Goal: Transaction & Acquisition: Purchase product/service

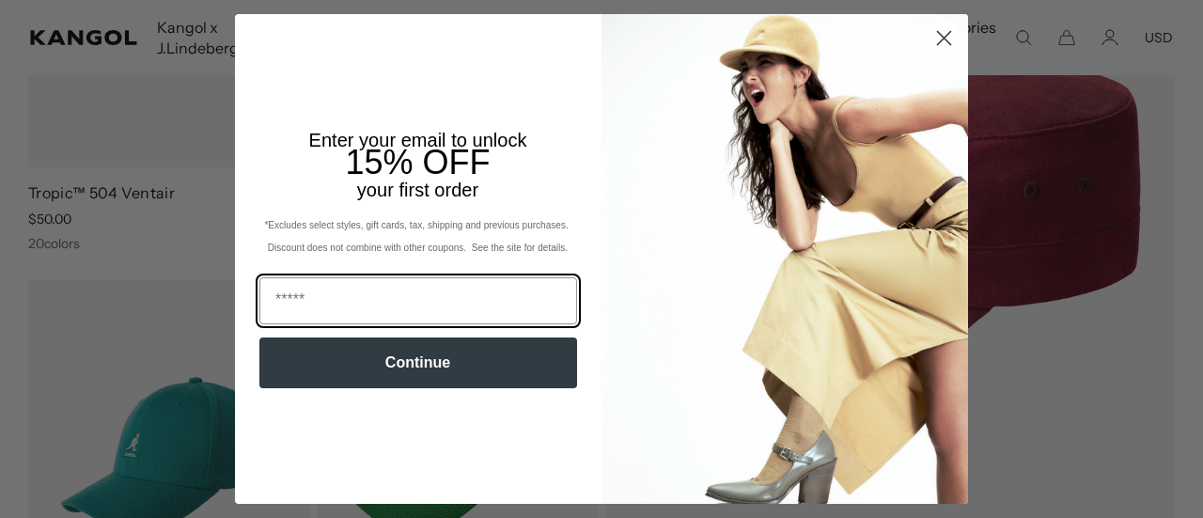
scroll to position [413, 0]
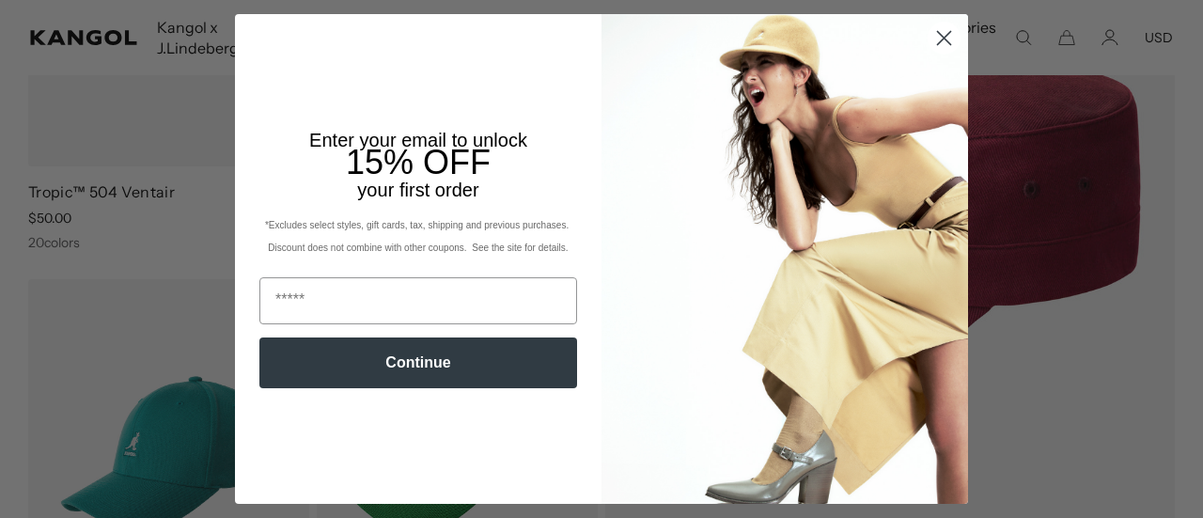
click at [928, 35] on circle "Close dialog" at bounding box center [943, 38] width 31 height 31
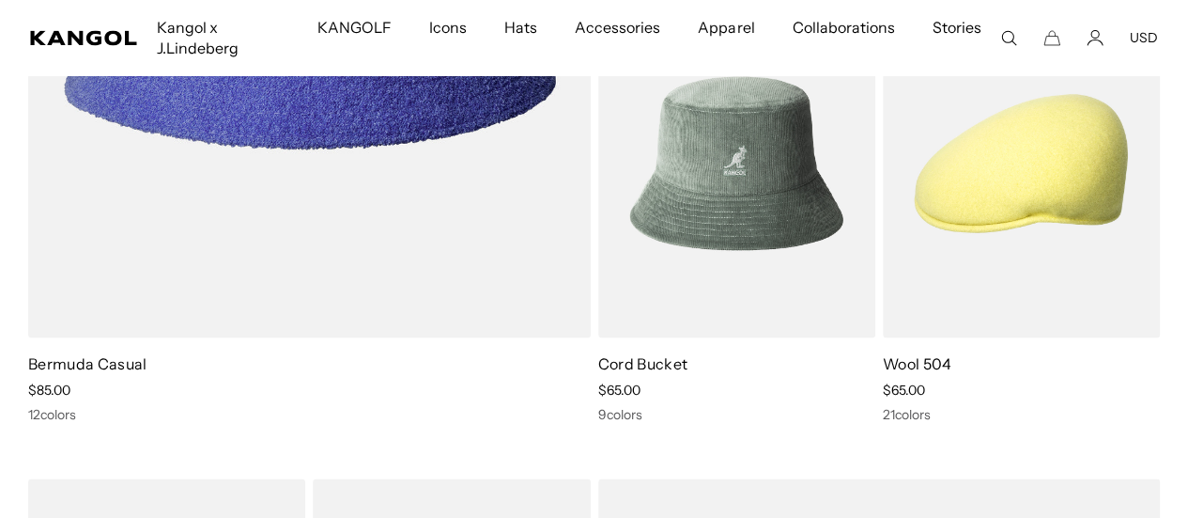
scroll to position [1654, 0]
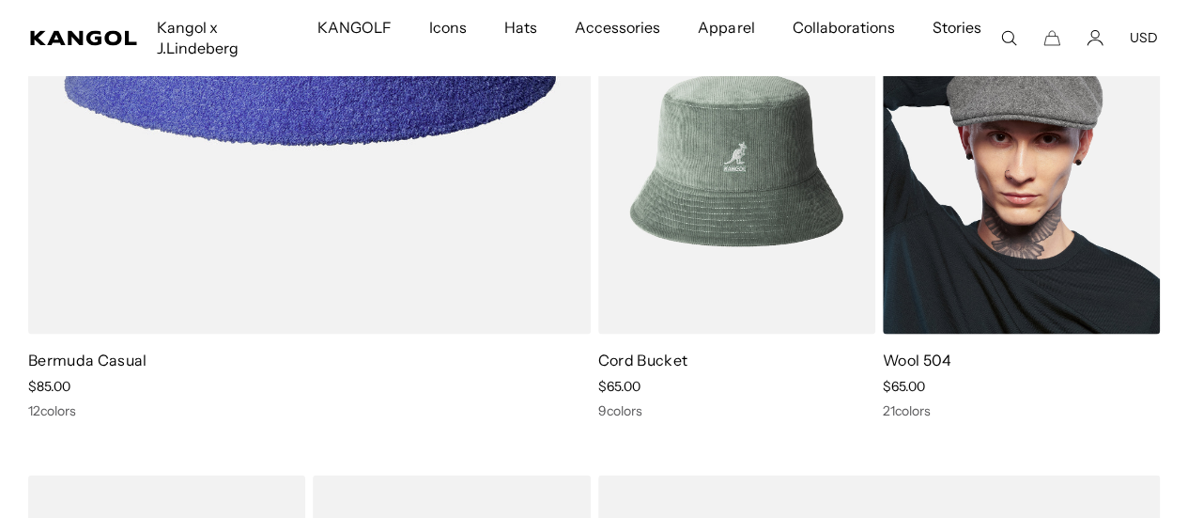
click at [930, 349] on link "Wool 504" at bounding box center [918, 358] width 70 height 19
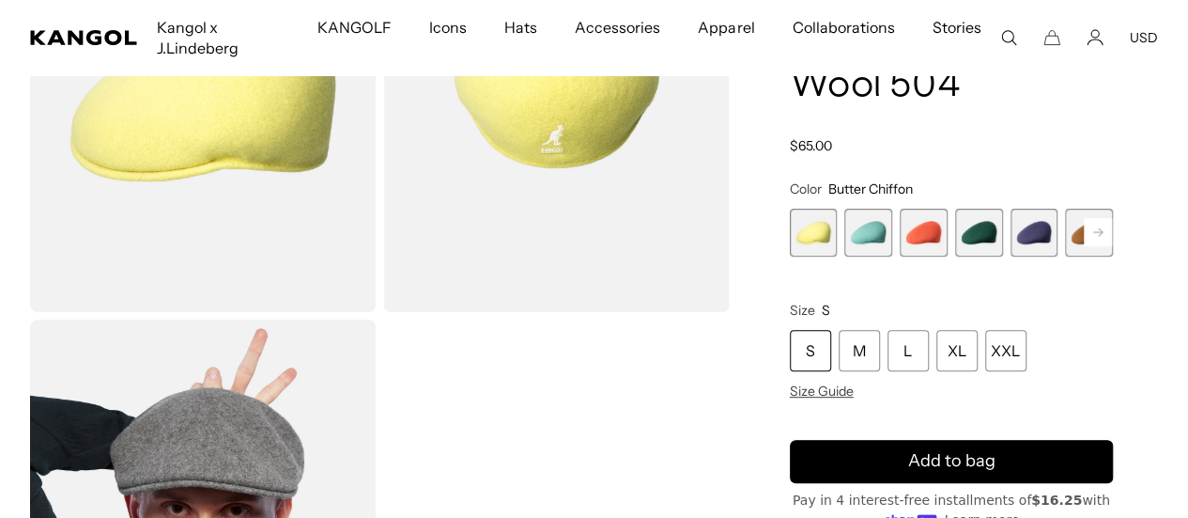
click at [931, 209] on span "3 of 21" at bounding box center [924, 233] width 48 height 48
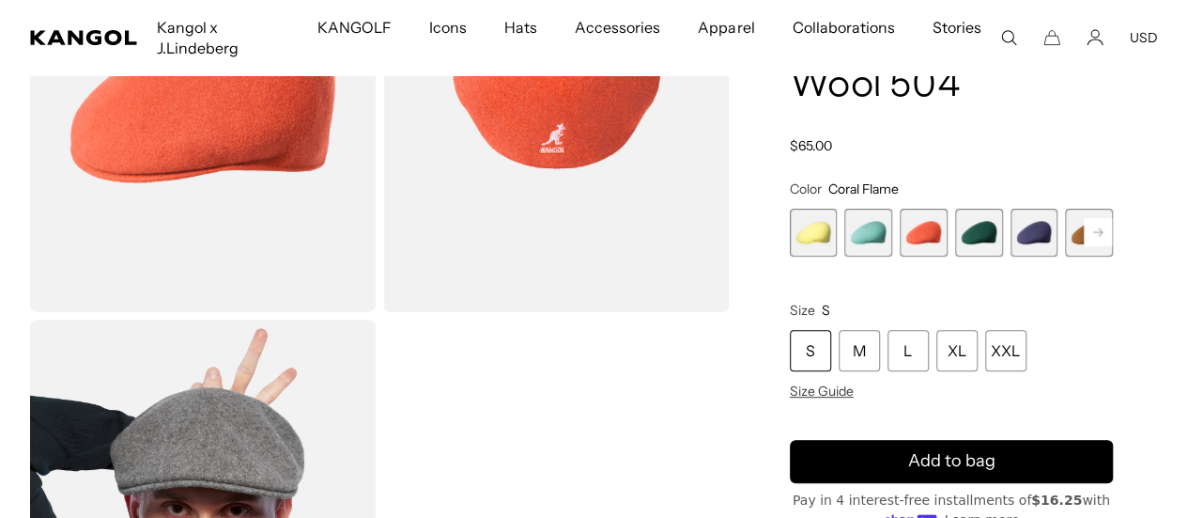
scroll to position [0, 387]
click at [973, 209] on span "4 of 21" at bounding box center [979, 233] width 48 height 48
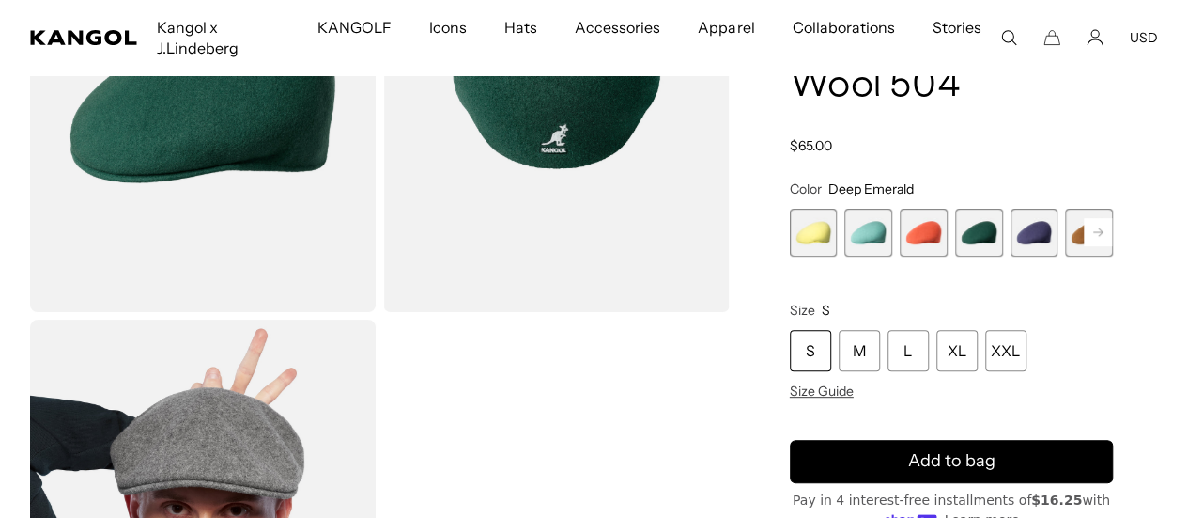
click at [1012, 209] on span "5 of 21" at bounding box center [1035, 233] width 48 height 48
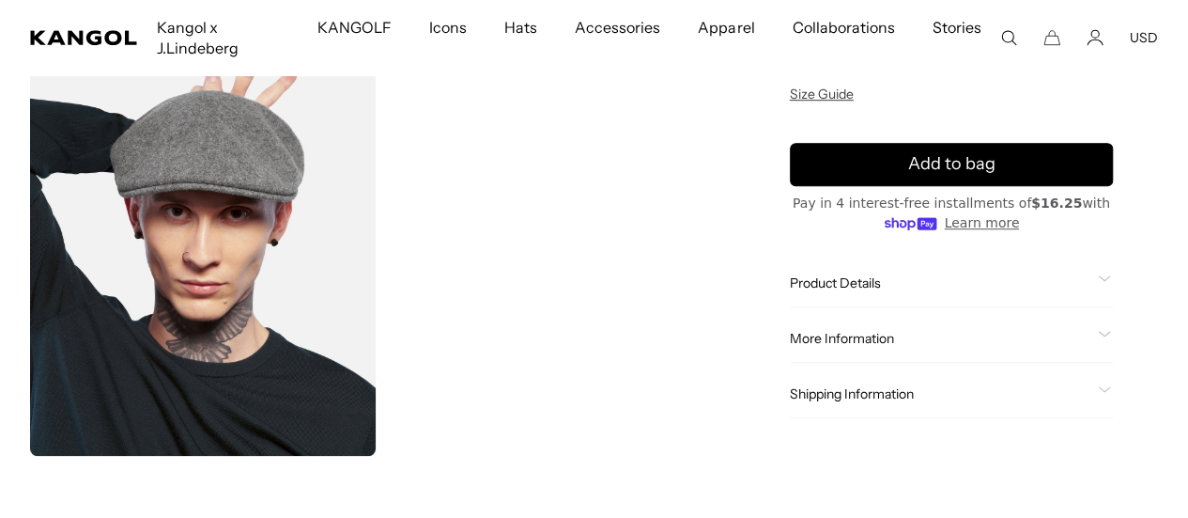
scroll to position [0, 387]
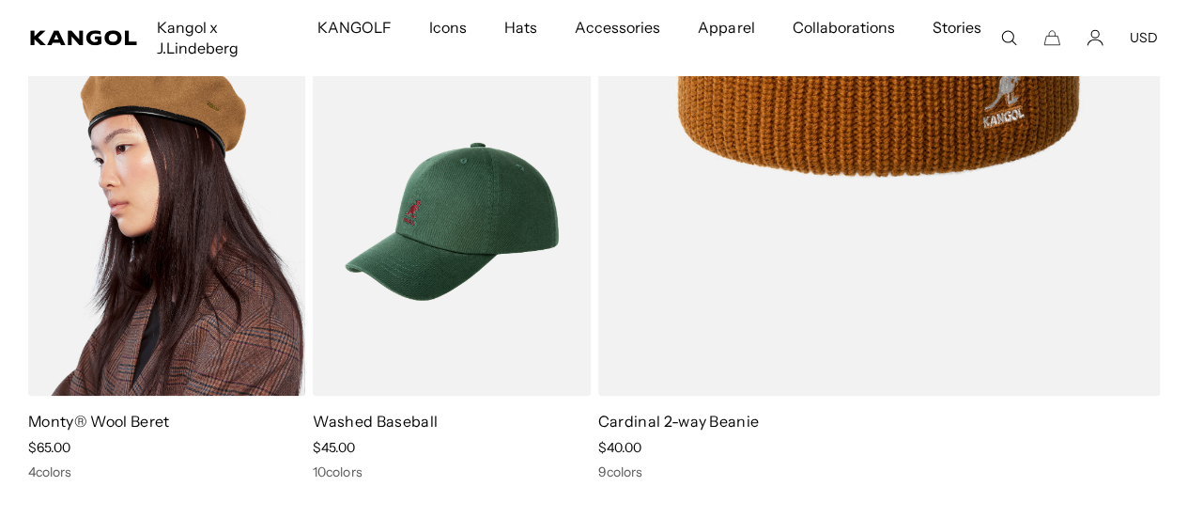
scroll to position [0, 387]
click at [145, 162] on img at bounding box center [166, 221] width 277 height 349
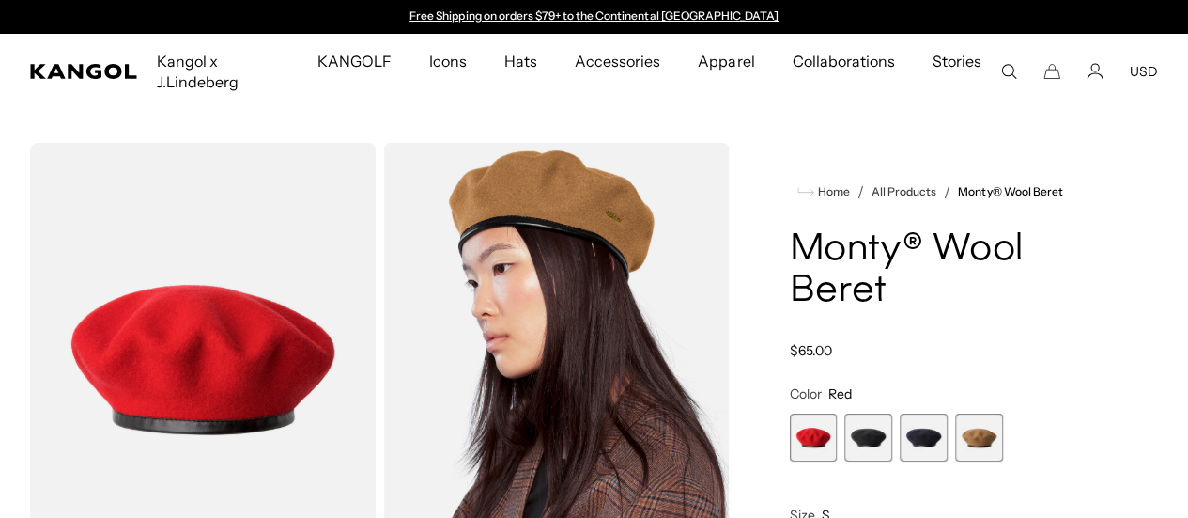
click at [893, 430] on span "2 of 4" at bounding box center [869, 437] width 48 height 48
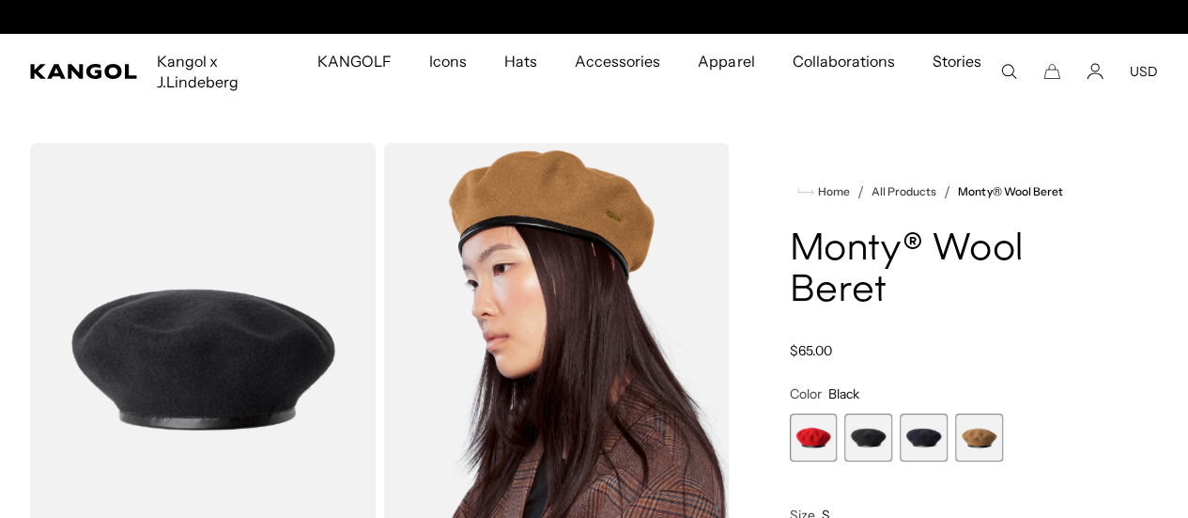
click at [929, 439] on span "3 of 4" at bounding box center [924, 437] width 48 height 48
click at [973, 442] on span "4 of 4" at bounding box center [979, 437] width 48 height 48
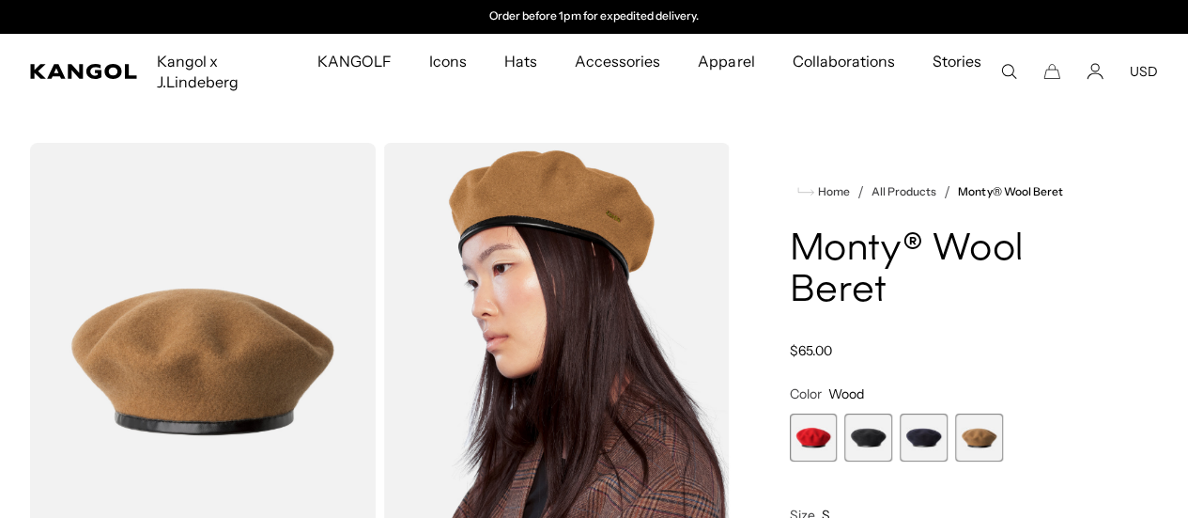
click at [838, 448] on span "1 of 4" at bounding box center [814, 437] width 48 height 48
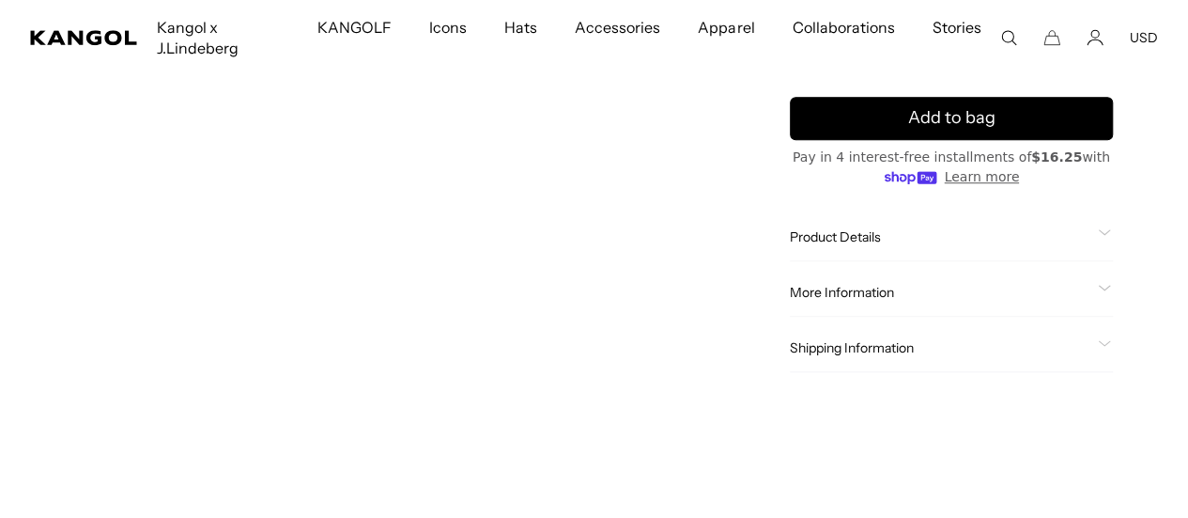
scroll to position [0, 387]
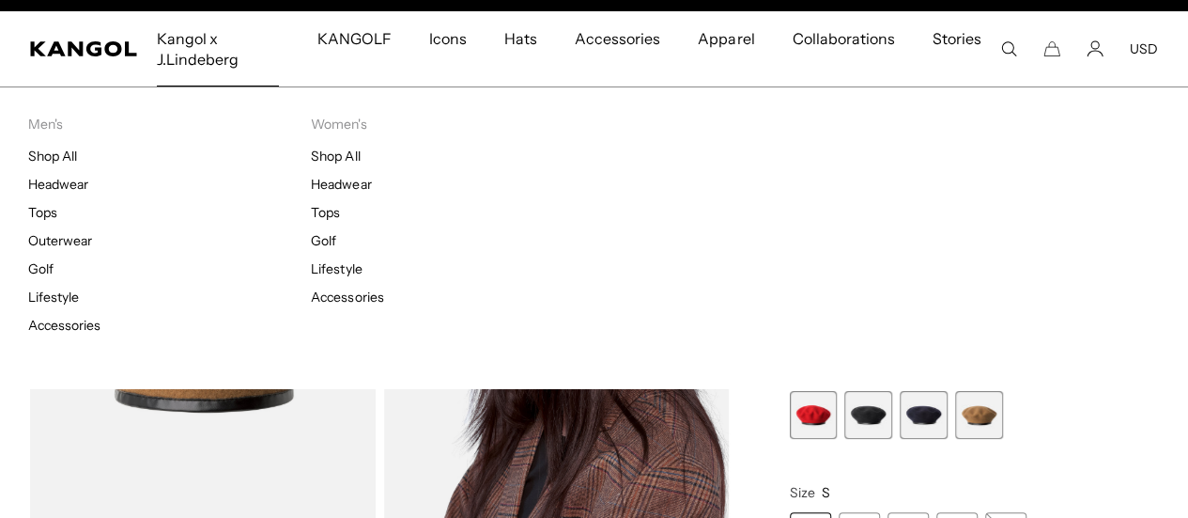
click at [199, 42] on span "Kangol x J.Lindeberg" at bounding box center [218, 48] width 122 height 75
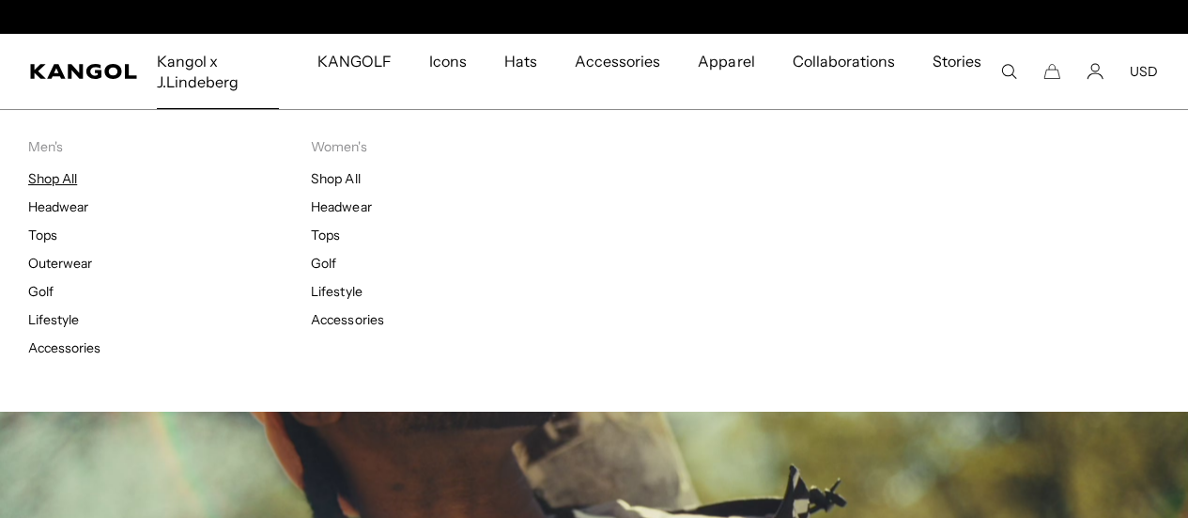
scroll to position [0, 387]
click at [64, 347] on link "Accessories" at bounding box center [64, 347] width 72 height 17
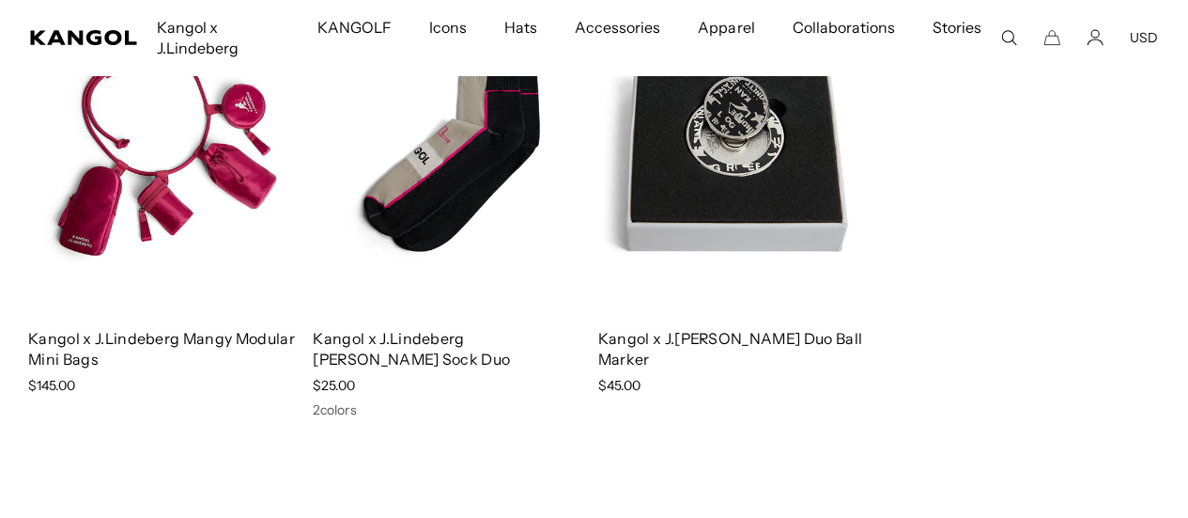
click at [740, 169] on img at bounding box center [736, 138] width 277 height 349
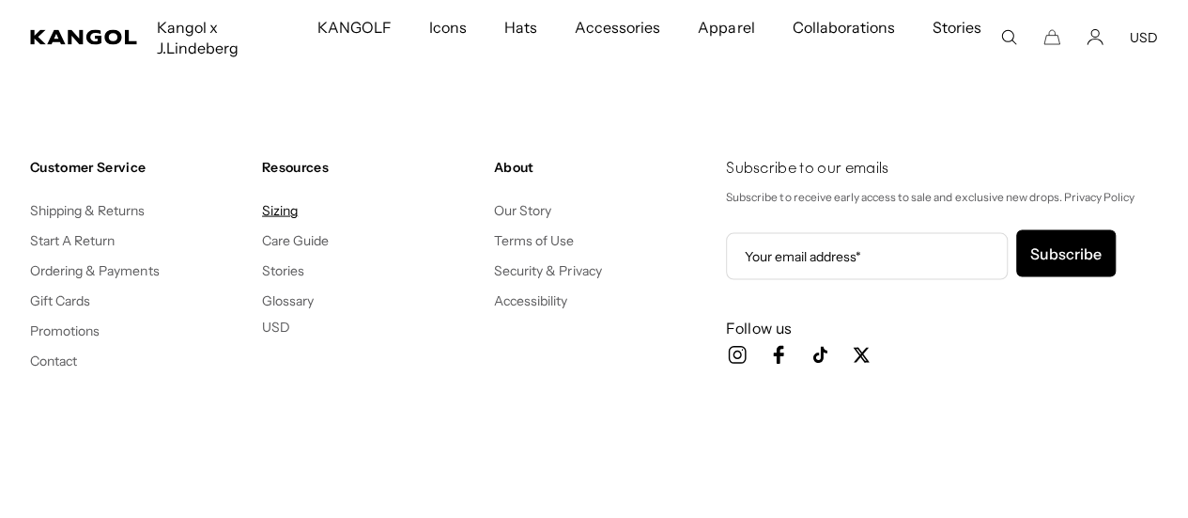
click at [293, 209] on link "Sizing" at bounding box center [280, 210] width 36 height 17
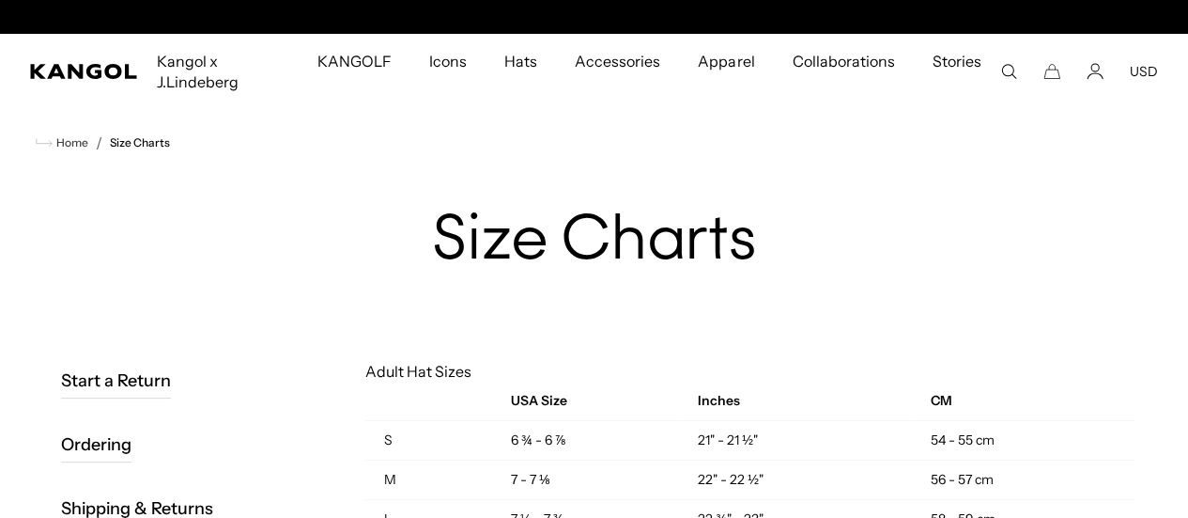
scroll to position [0, 387]
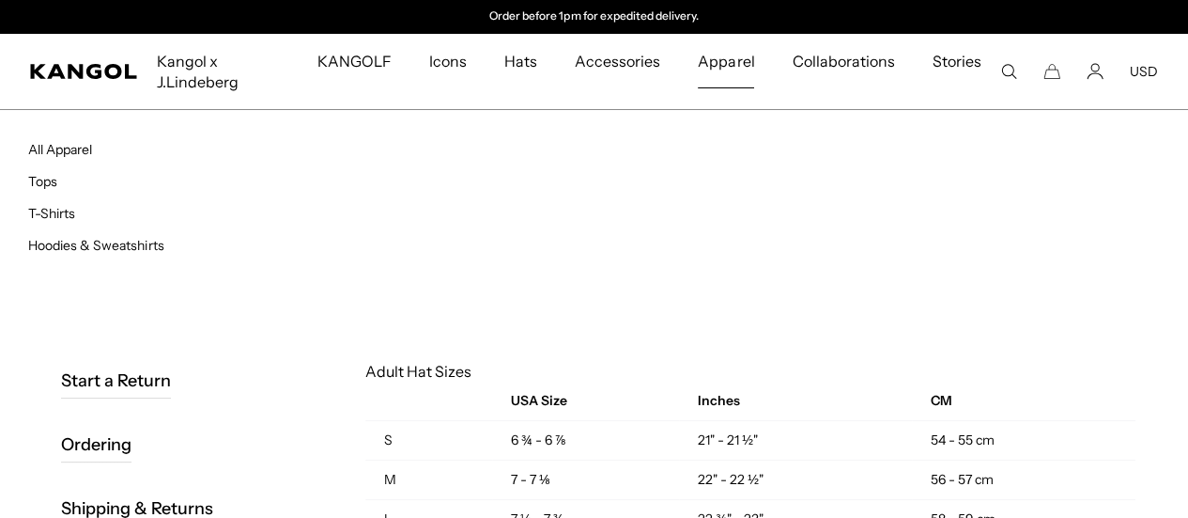
click at [744, 81] on span "Apparel" at bounding box center [726, 61] width 56 height 54
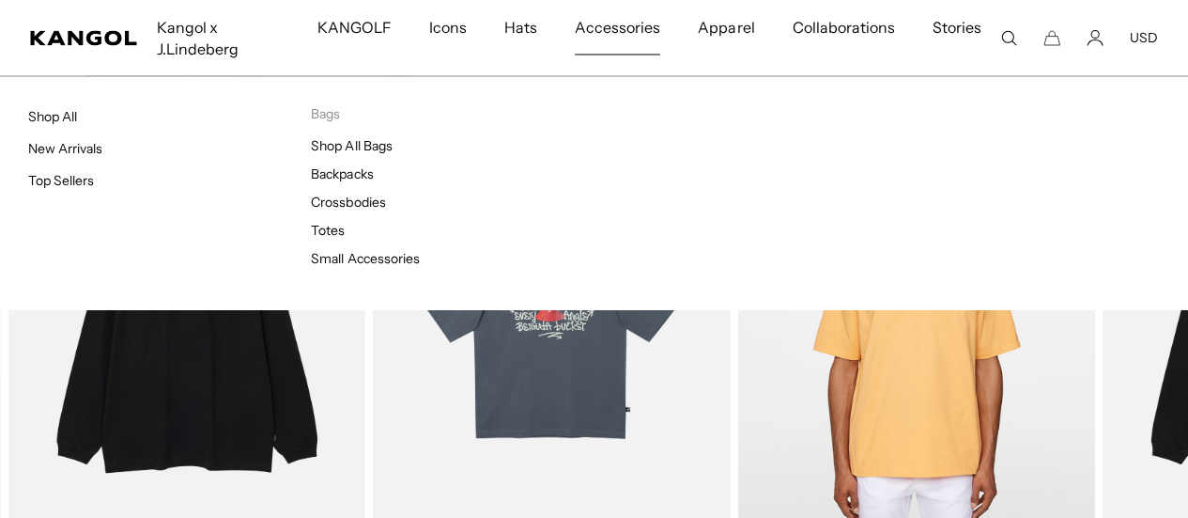
scroll to position [0, 387]
click at [353, 202] on link "Crossbodies" at bounding box center [348, 201] width 74 height 17
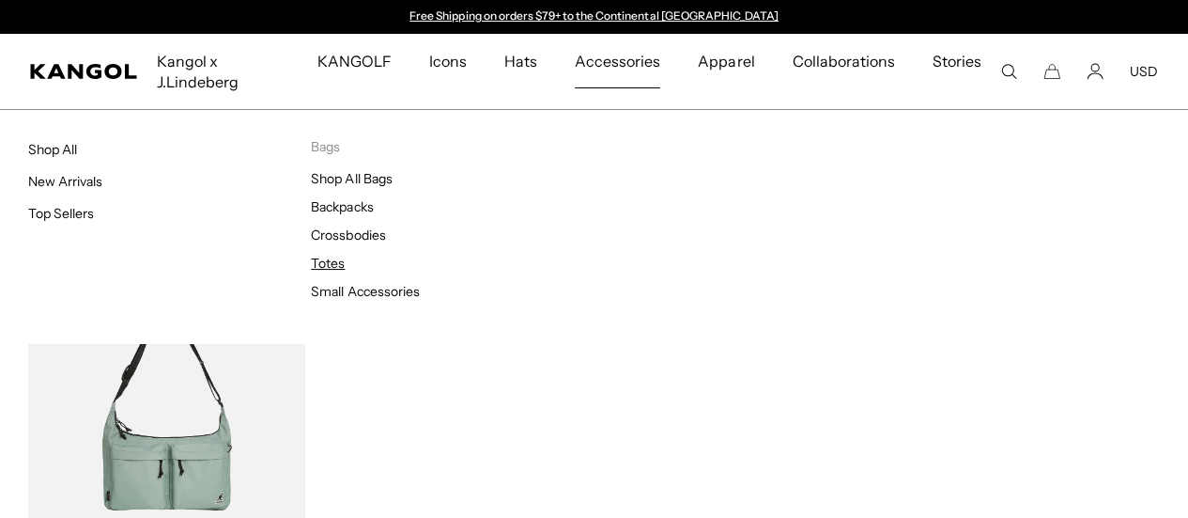
click at [325, 258] on link "Totes" at bounding box center [328, 263] width 34 height 17
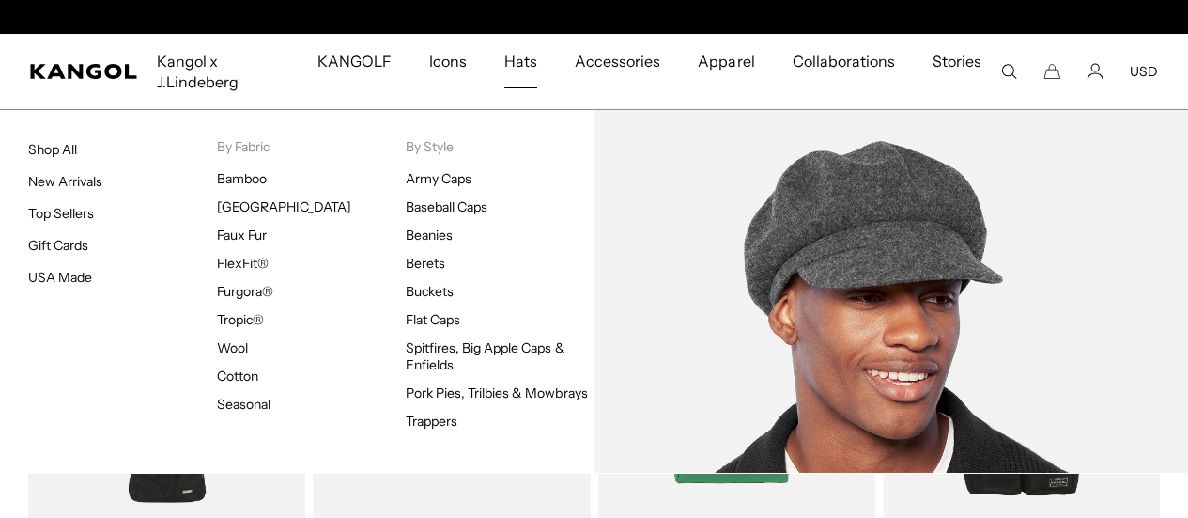
scroll to position [0, 387]
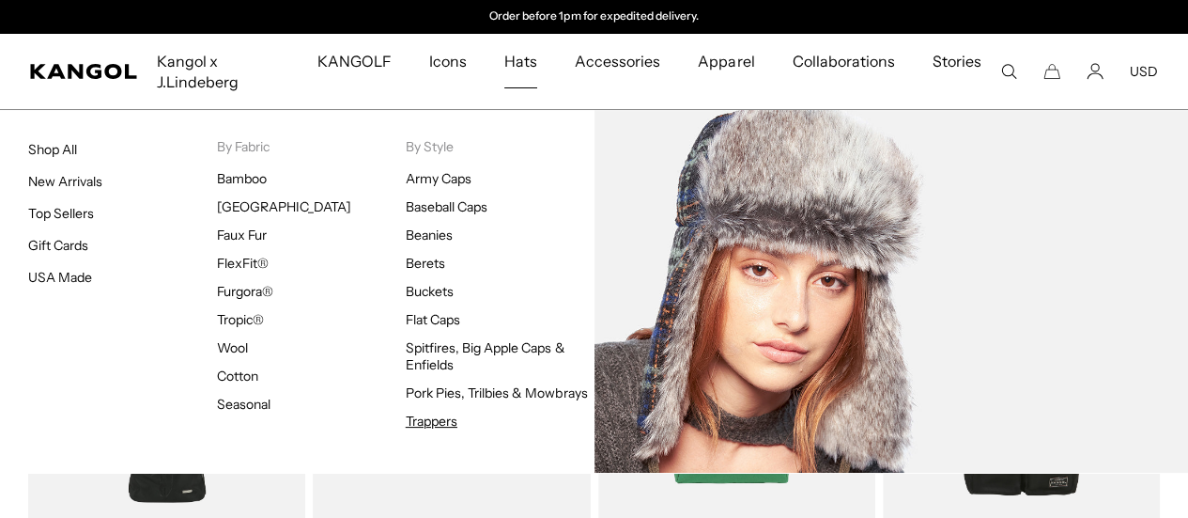
click at [448, 418] on link "Trappers" at bounding box center [432, 420] width 52 height 17
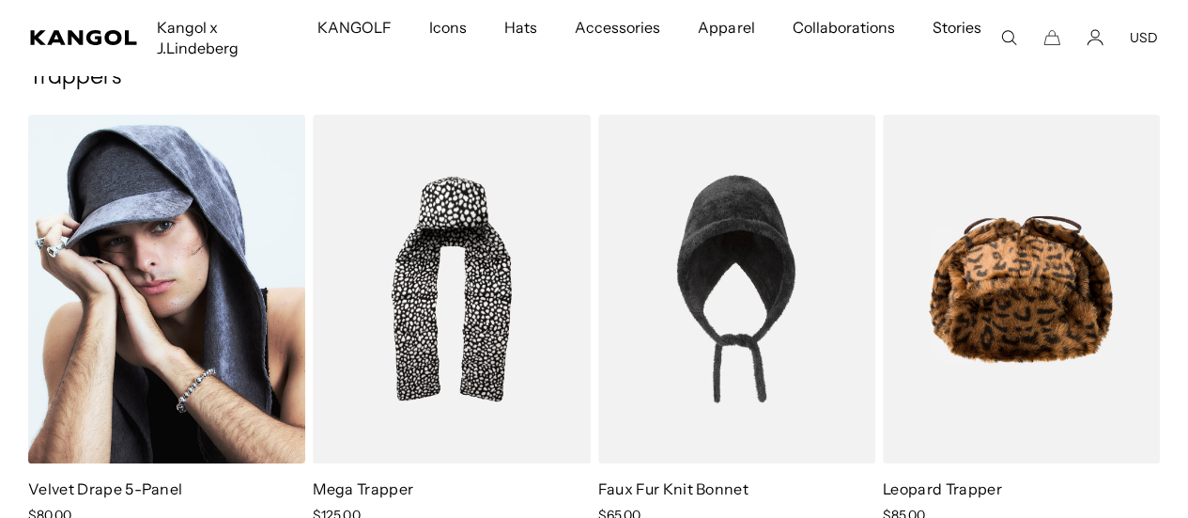
click at [158, 313] on img at bounding box center [166, 289] width 277 height 349
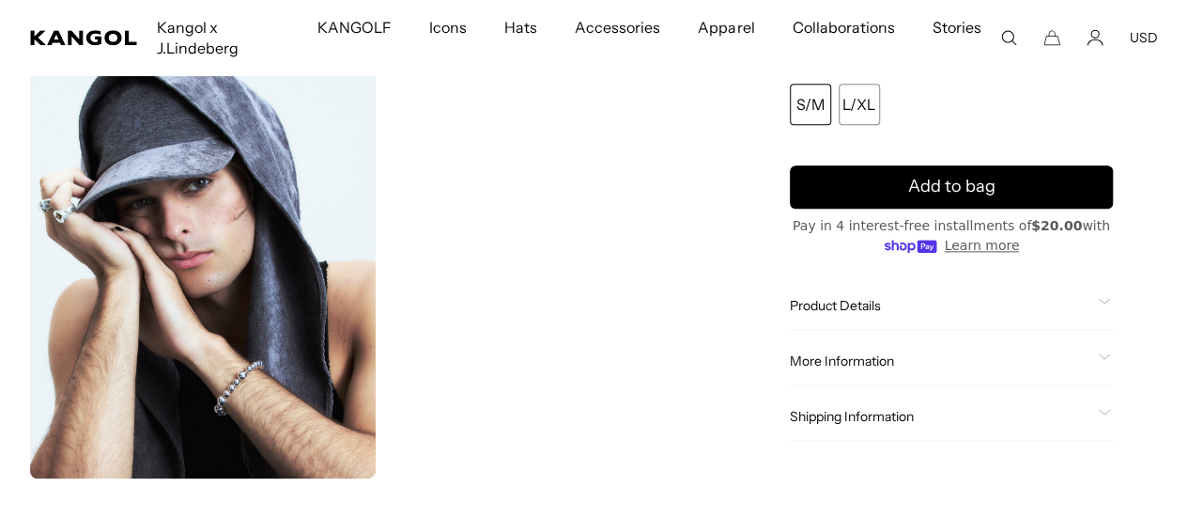
scroll to position [0, 387]
